Goal: Use online tool/utility: Utilize a website feature to perform a specific function

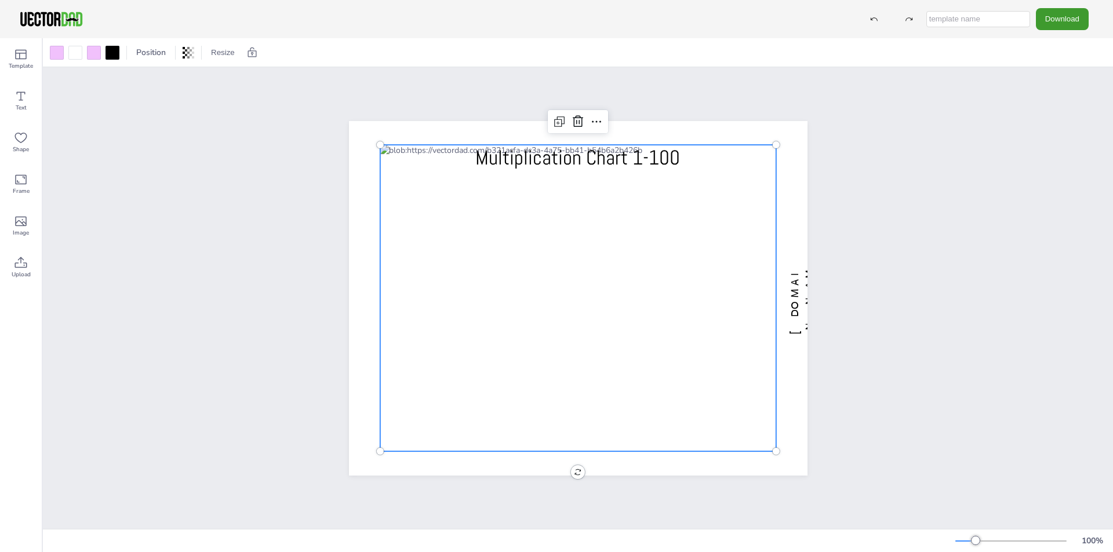
click at [551, 301] on div at bounding box center [578, 298] width 396 height 307
click at [62, 53] on div at bounding box center [57, 53] width 14 height 14
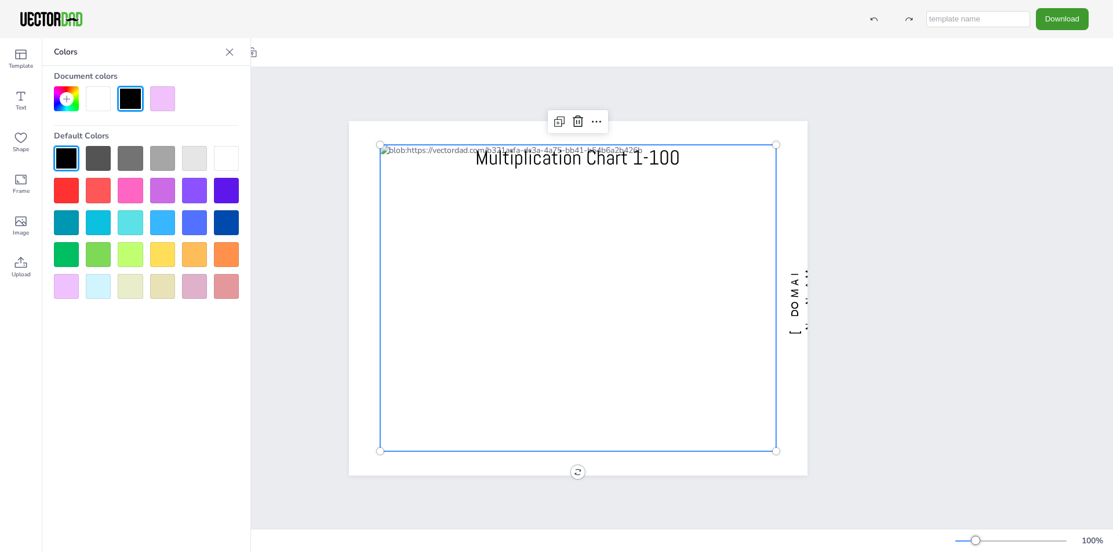
click at [195, 283] on div at bounding box center [194, 286] width 25 height 25
click at [99, 110] on div at bounding box center [98, 98] width 25 height 25
click at [197, 285] on div at bounding box center [194, 286] width 25 height 25
click at [139, 103] on div at bounding box center [130, 98] width 25 height 25
click at [219, 283] on div at bounding box center [226, 286] width 25 height 25
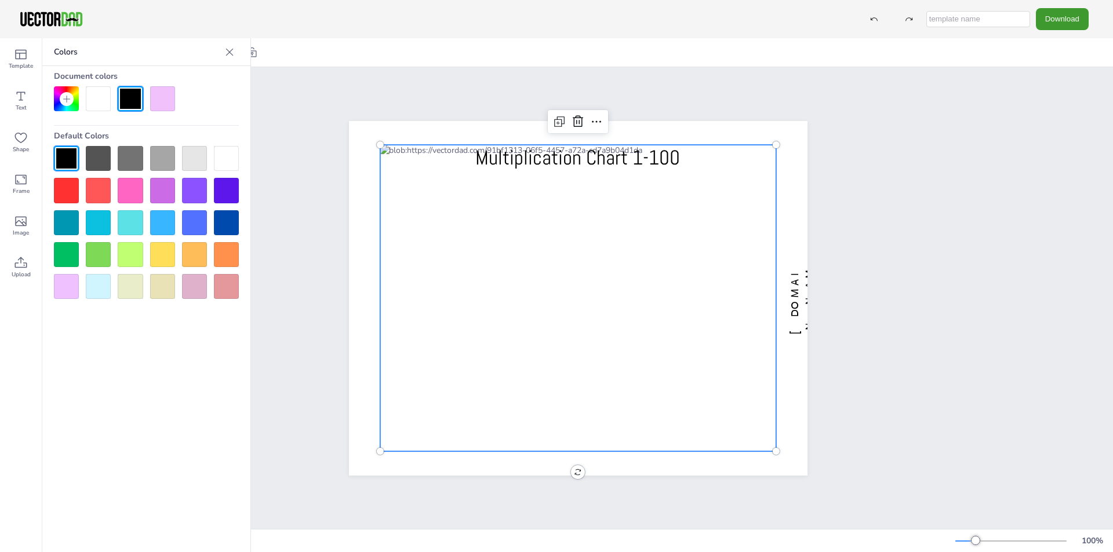
click at [197, 291] on div at bounding box center [194, 286] width 25 height 25
click at [462, 148] on div at bounding box center [578, 298] width 396 height 307
click at [172, 98] on div at bounding box center [162, 98] width 25 height 25
click at [221, 279] on div at bounding box center [226, 286] width 25 height 25
click at [206, 291] on div at bounding box center [194, 286] width 25 height 25
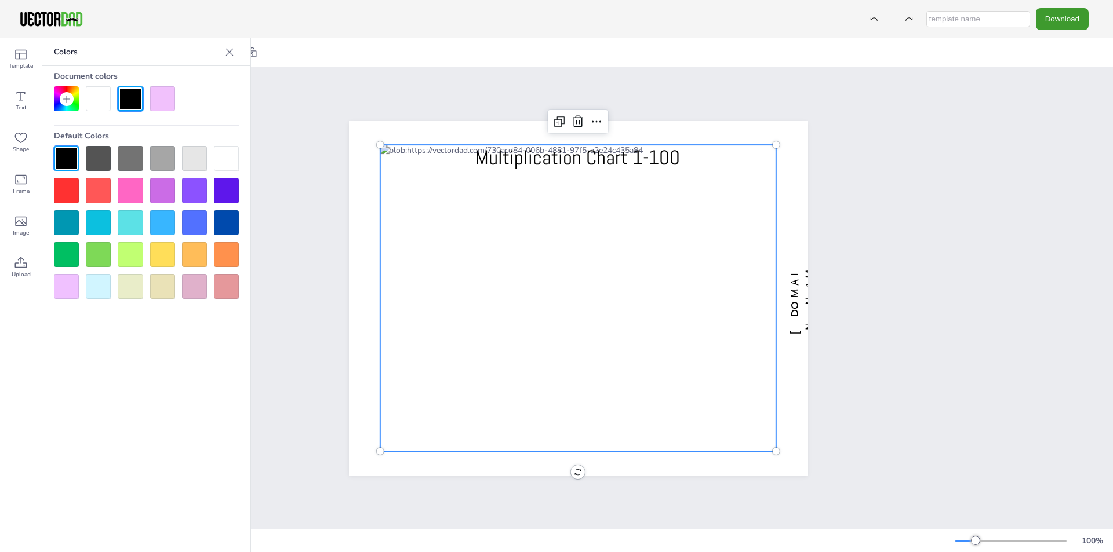
click at [163, 289] on div at bounding box center [162, 286] width 25 height 25
click at [80, 294] on div at bounding box center [146, 222] width 185 height 153
click at [70, 294] on div at bounding box center [66, 286] width 25 height 25
click at [228, 286] on div at bounding box center [226, 286] width 25 height 25
click at [200, 289] on div at bounding box center [194, 286] width 25 height 25
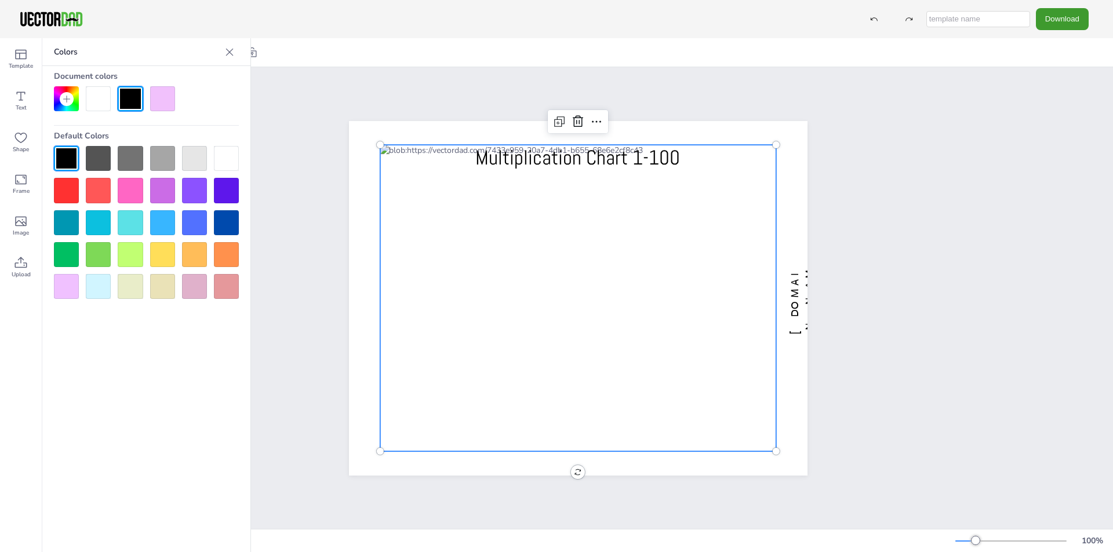
click at [972, 181] on div "[DOMAIN_NAME] Multiplication Chart 1-100" at bounding box center [578, 298] width 1070 height 462
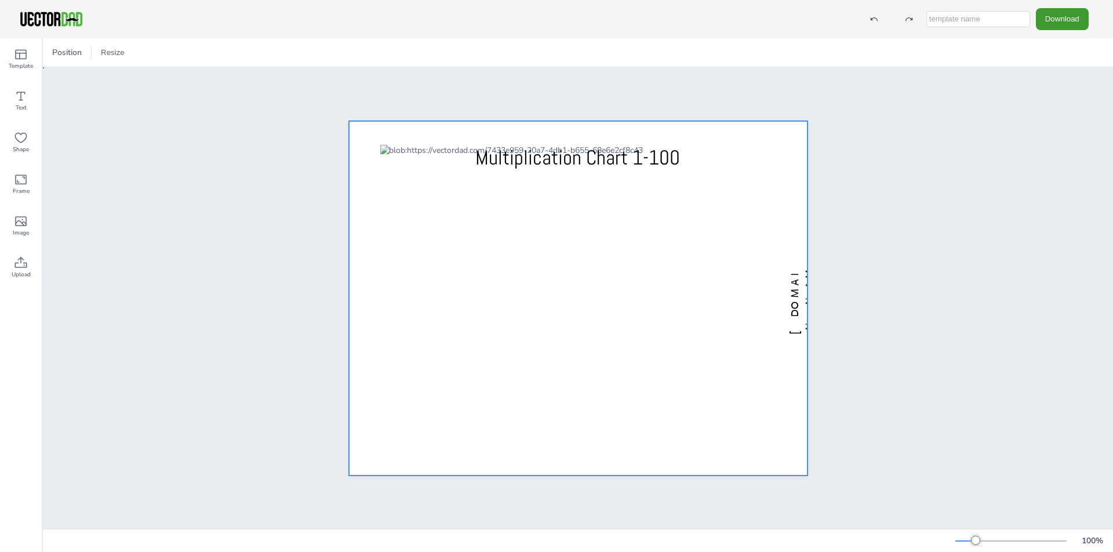
click at [799, 274] on div at bounding box center [578, 298] width 458 height 355
click at [793, 275] on span "[DOMAIN_NAME]" at bounding box center [809, 299] width 42 height 72
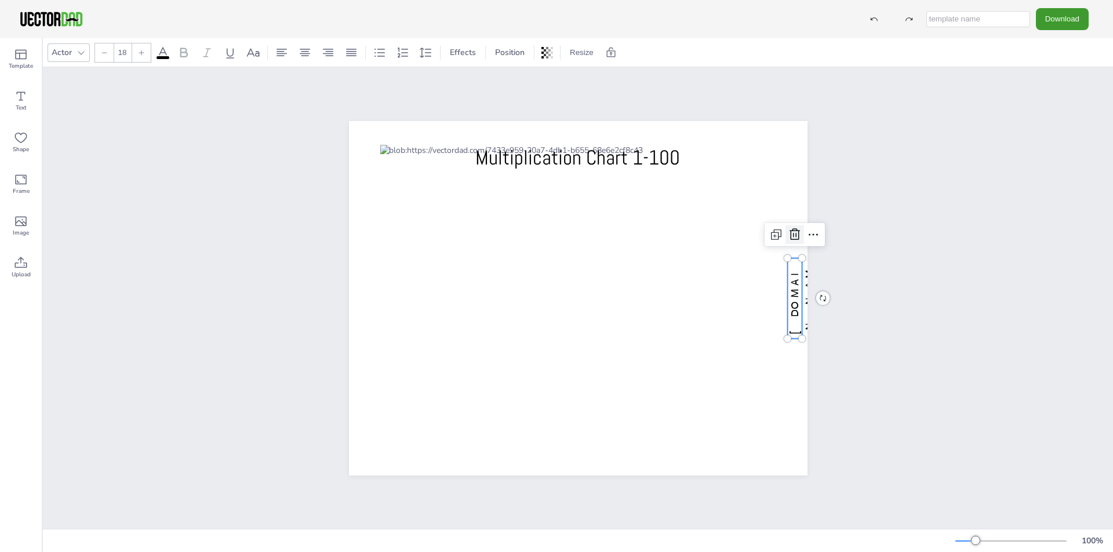
click at [791, 234] on icon at bounding box center [795, 235] width 14 height 14
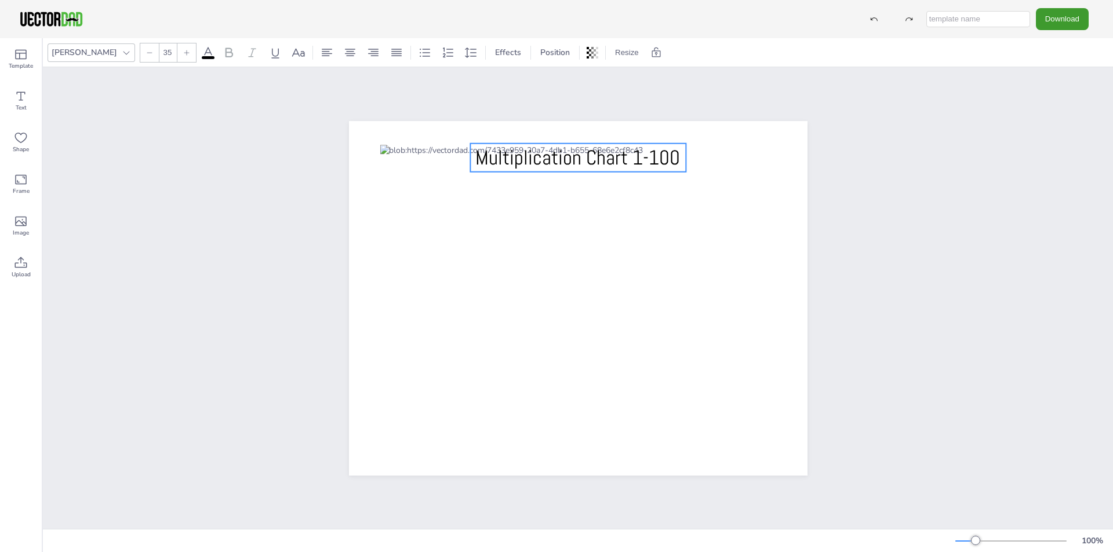
click at [626, 161] on span "Multiplication Chart 1-100" at bounding box center [577, 156] width 205 height 25
click at [56, 49] on div "[PERSON_NAME]" at bounding box center [84, 53] width 70 height 16
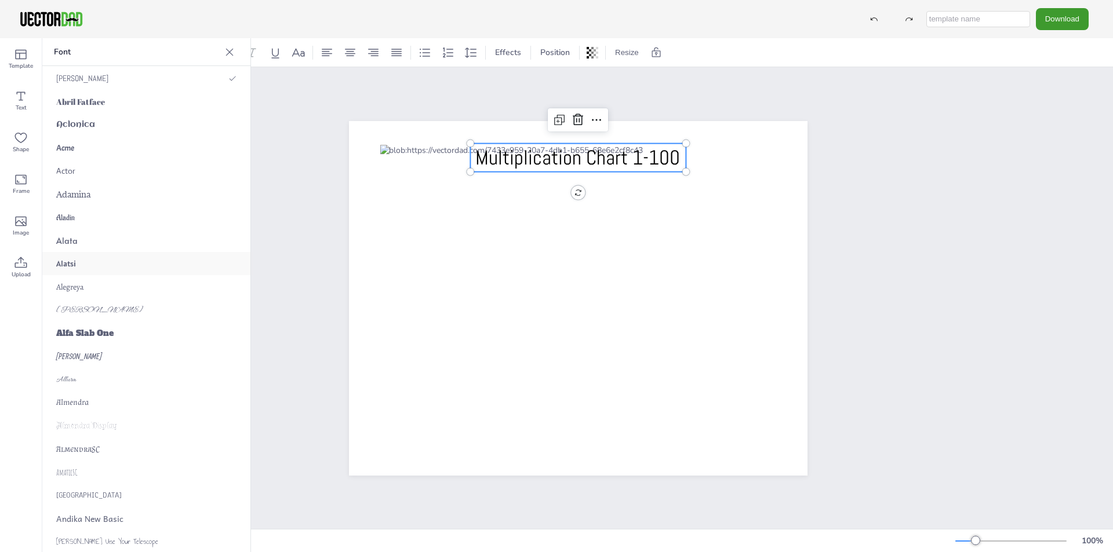
scroll to position [116, 0]
click at [146, 166] on div "Actor" at bounding box center [146, 160] width 208 height 23
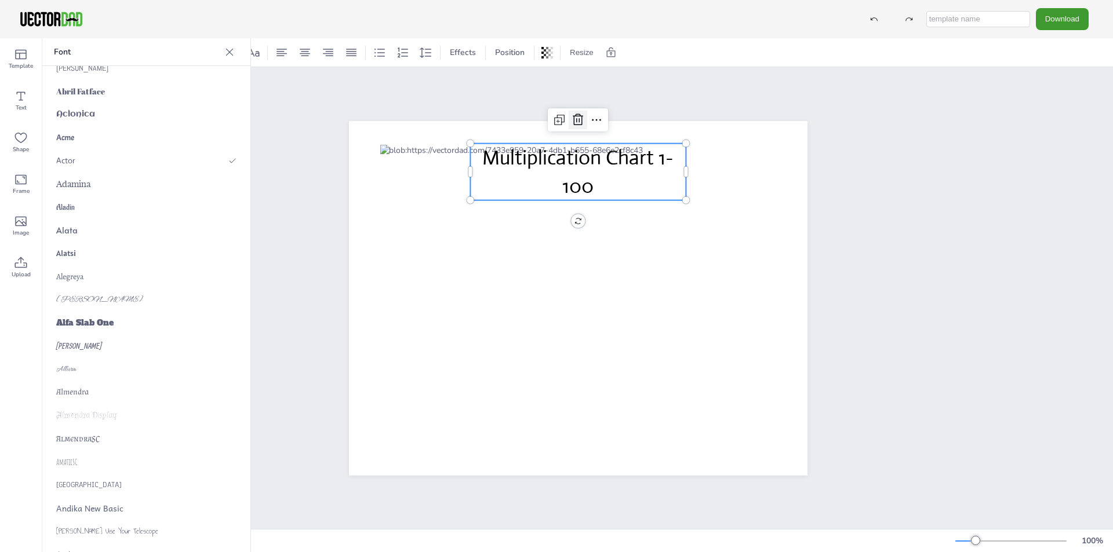
click at [572, 113] on icon at bounding box center [578, 120] width 14 height 14
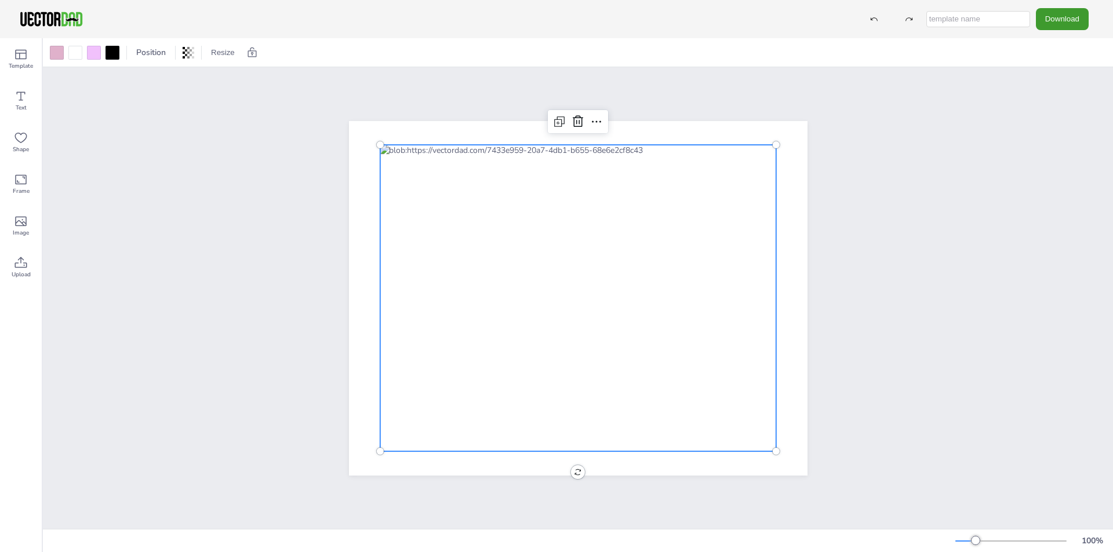
click at [621, 151] on div at bounding box center [578, 298] width 396 height 307
click at [507, 212] on div at bounding box center [578, 298] width 396 height 307
click at [567, 150] on div at bounding box center [578, 298] width 396 height 307
click at [574, 120] on icon at bounding box center [578, 122] width 14 height 14
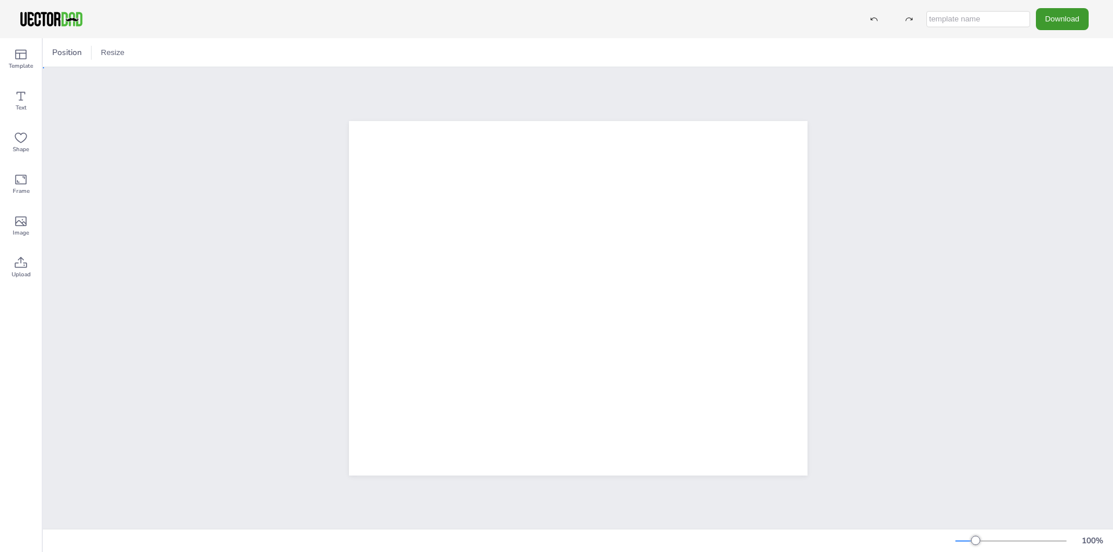
click at [263, 220] on div at bounding box center [578, 298] width 1070 height 462
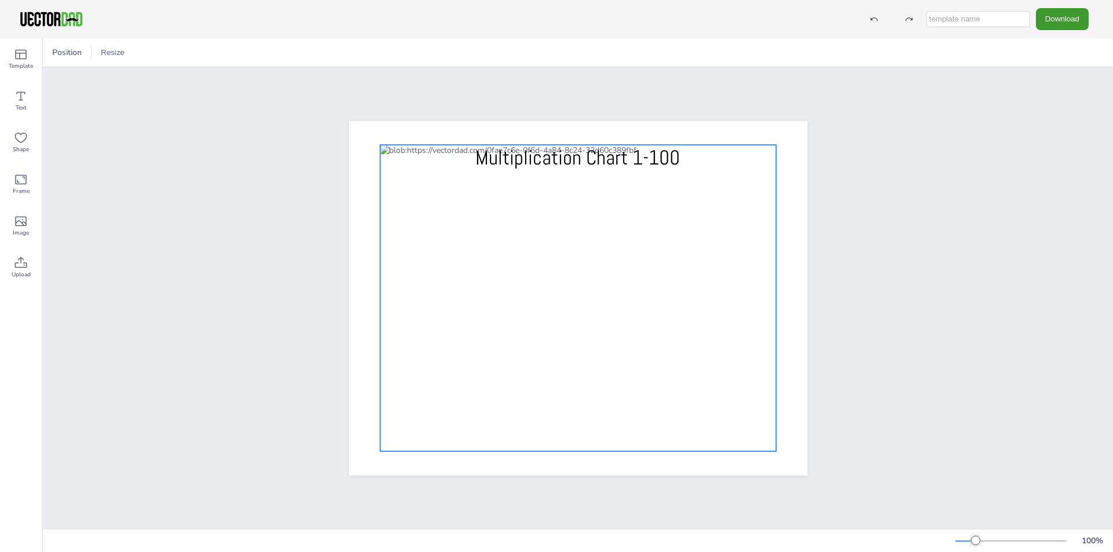
click at [659, 305] on div at bounding box center [578, 298] width 396 height 307
